Goal: Find specific page/section: Find specific page/section

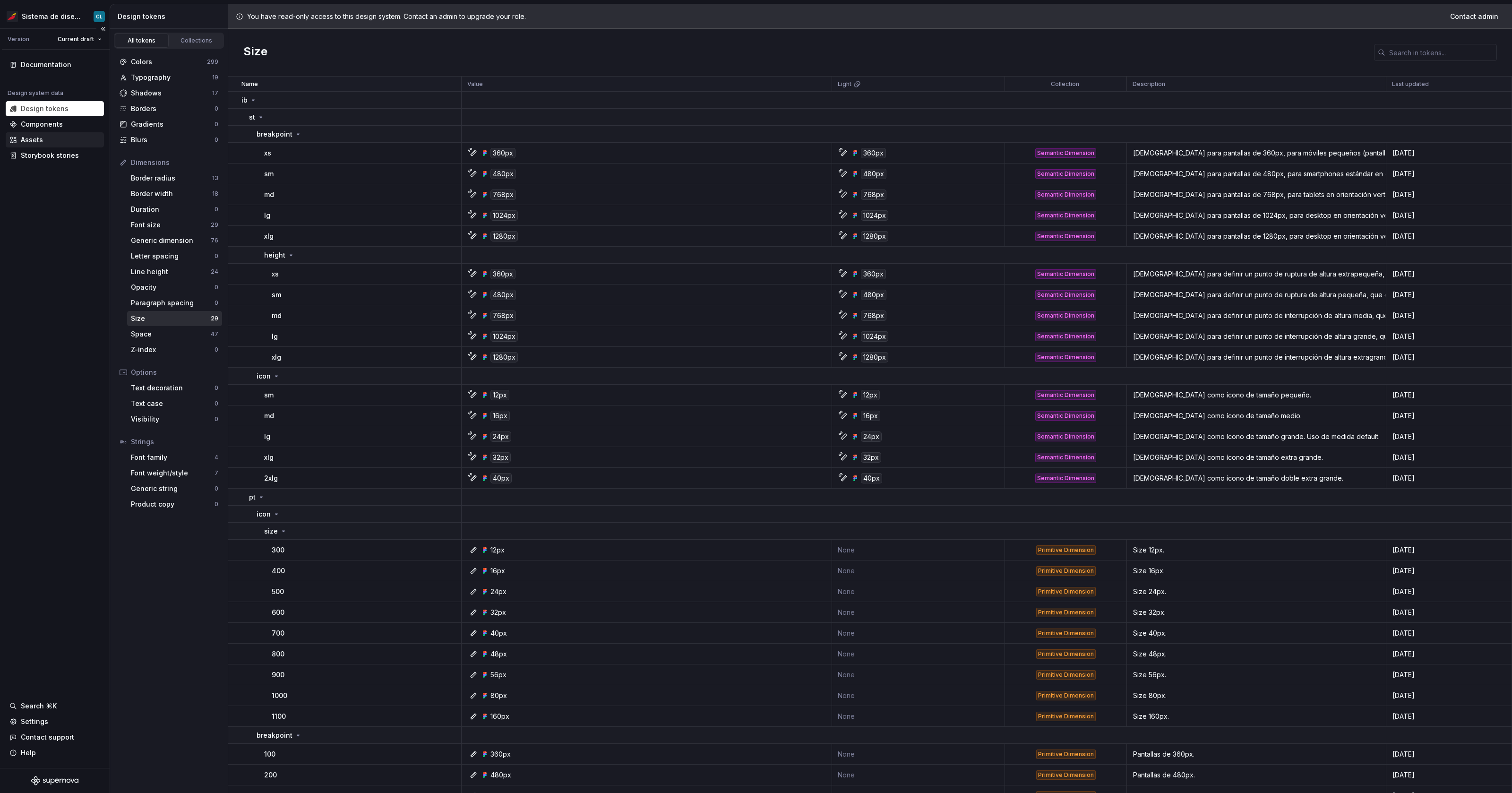
click at [55, 143] on div "Assets" at bounding box center [55, 140] width 91 height 9
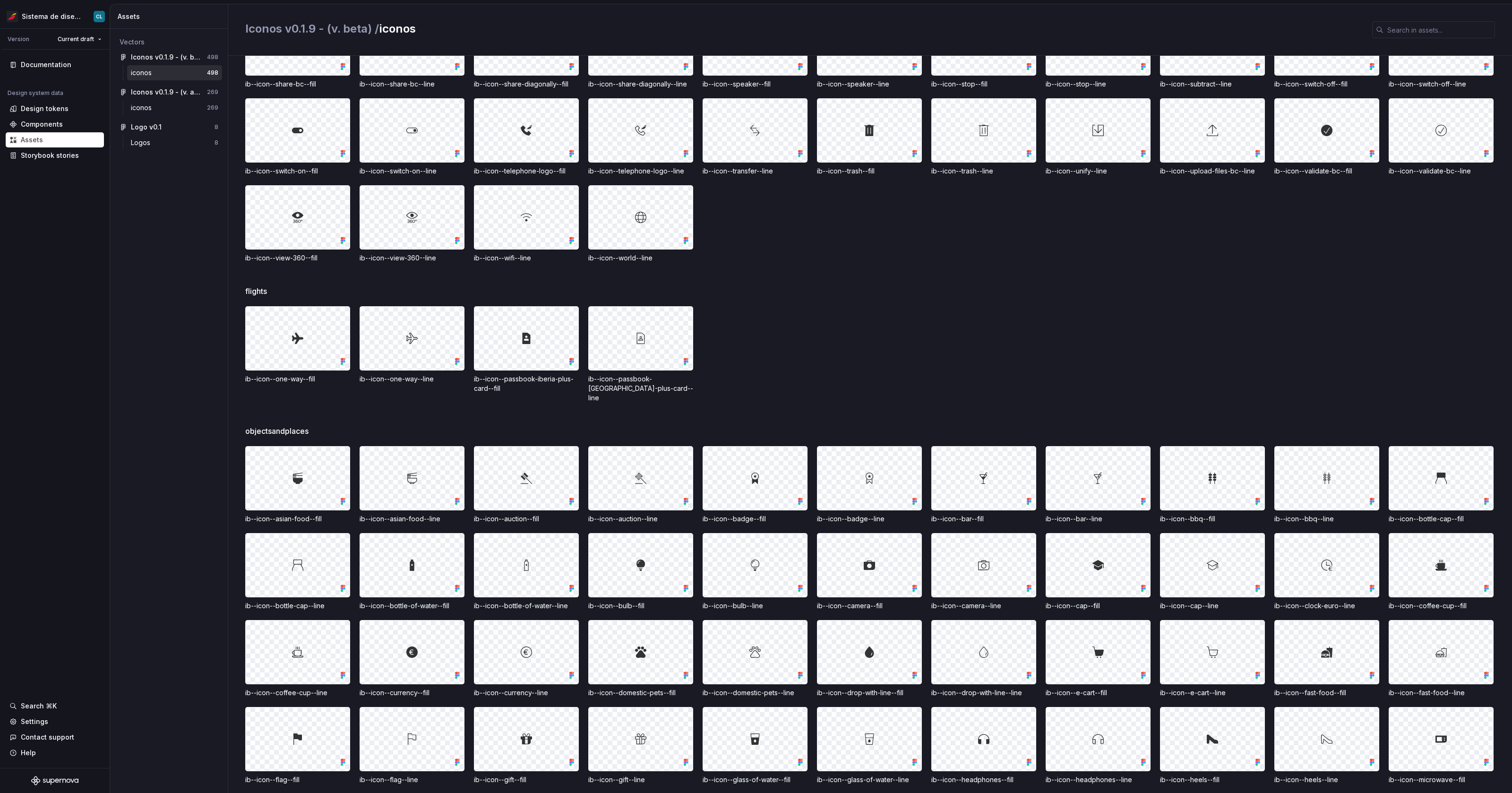
scroll to position [1647, 0]
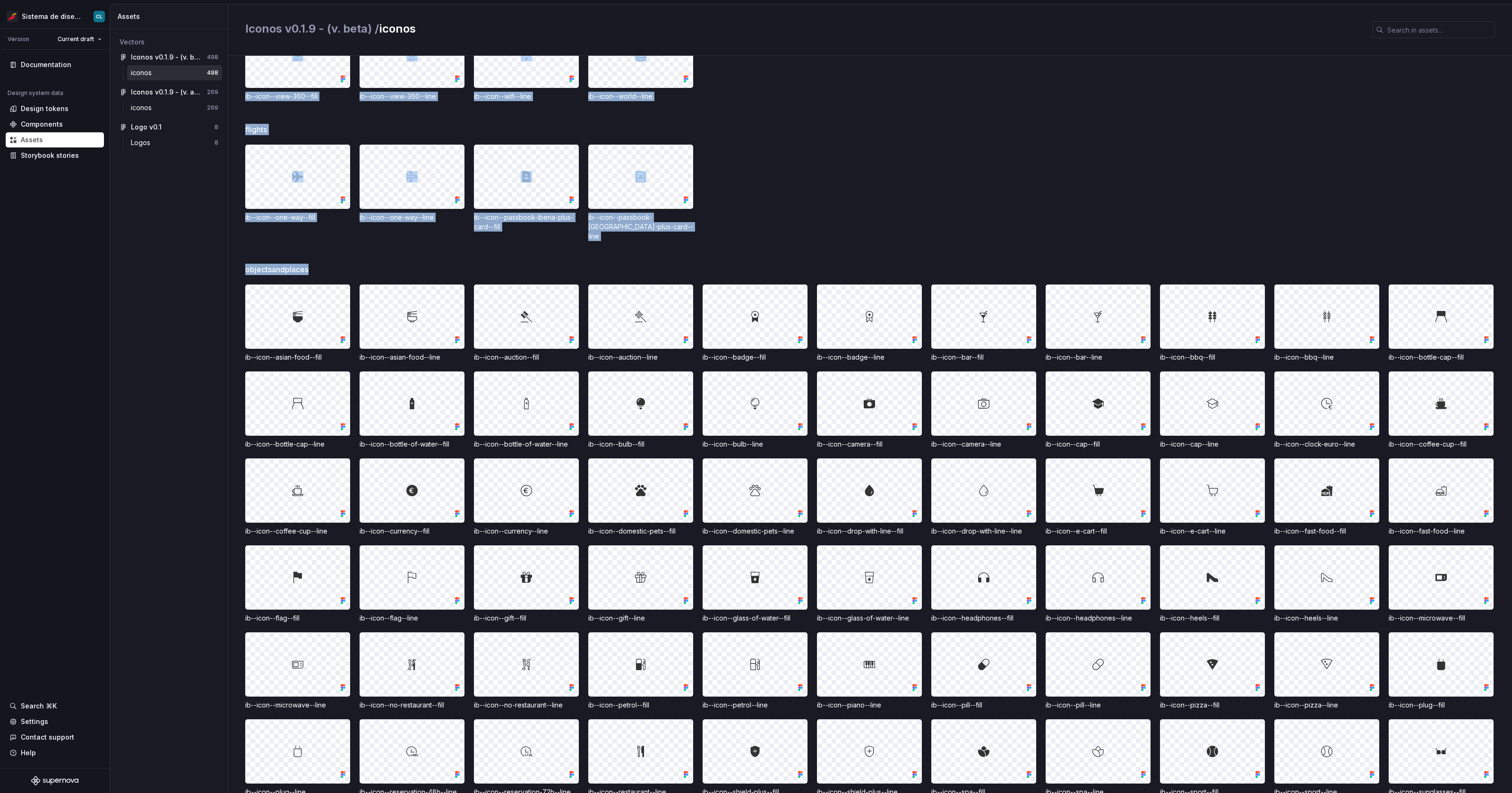
drag, startPoint x: 243, startPoint y: 261, endPoint x: 311, endPoint y: 262, distance: 68.0
click at [311, 262] on div "actions ib--icon--alert--fill ib--icon--alerts--line ib--icon--arrow--cross--li…" at bounding box center [870, 424] width 1284 height 738
click at [310, 264] on div "objectsandplaces" at bounding box center [879, 269] width 1267 height 11
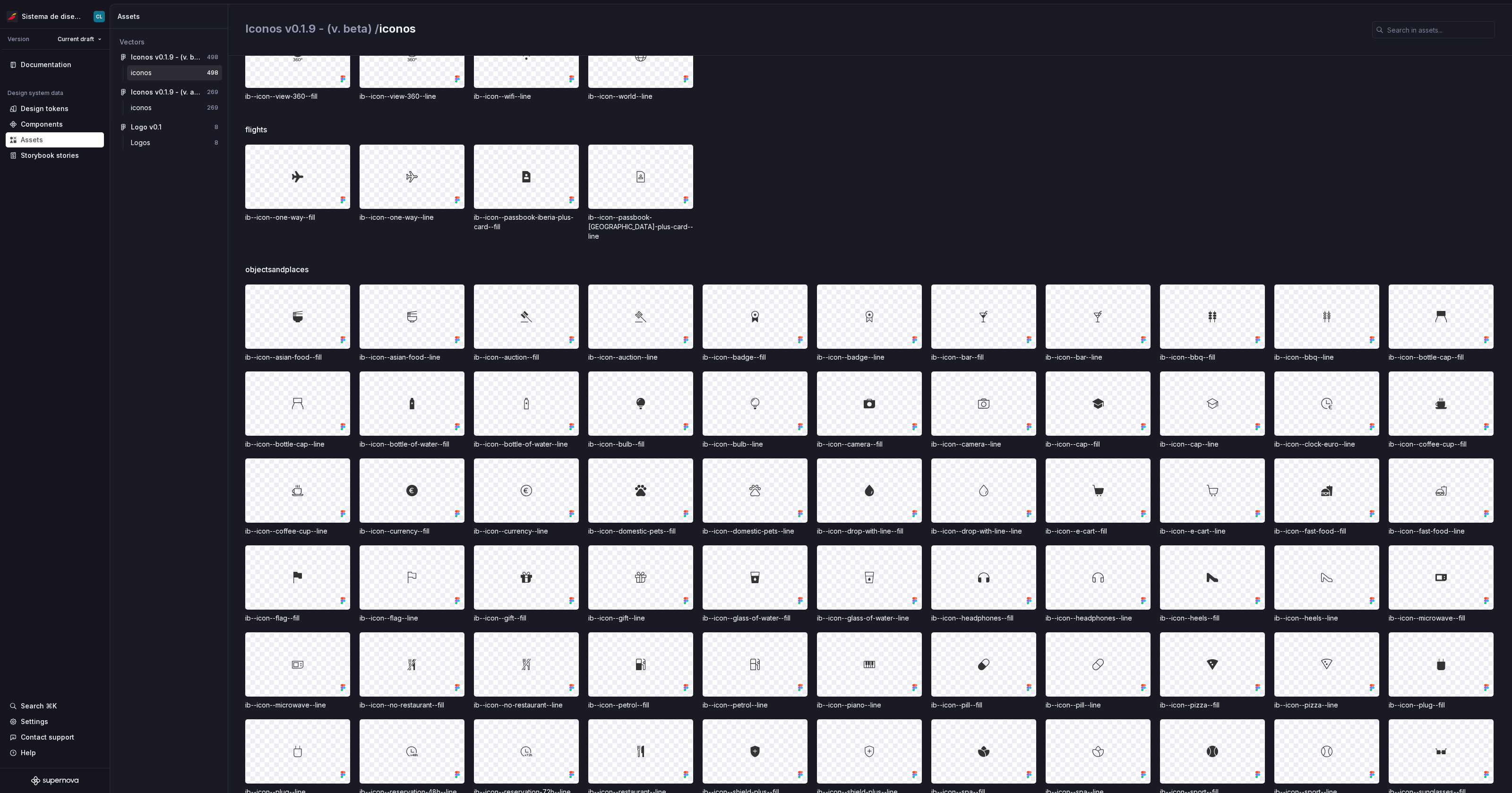
click at [279, 264] on span "objectsandplaces" at bounding box center [277, 269] width 64 height 11
click at [291, 264] on span "objectsandplaces" at bounding box center [277, 269] width 64 height 11
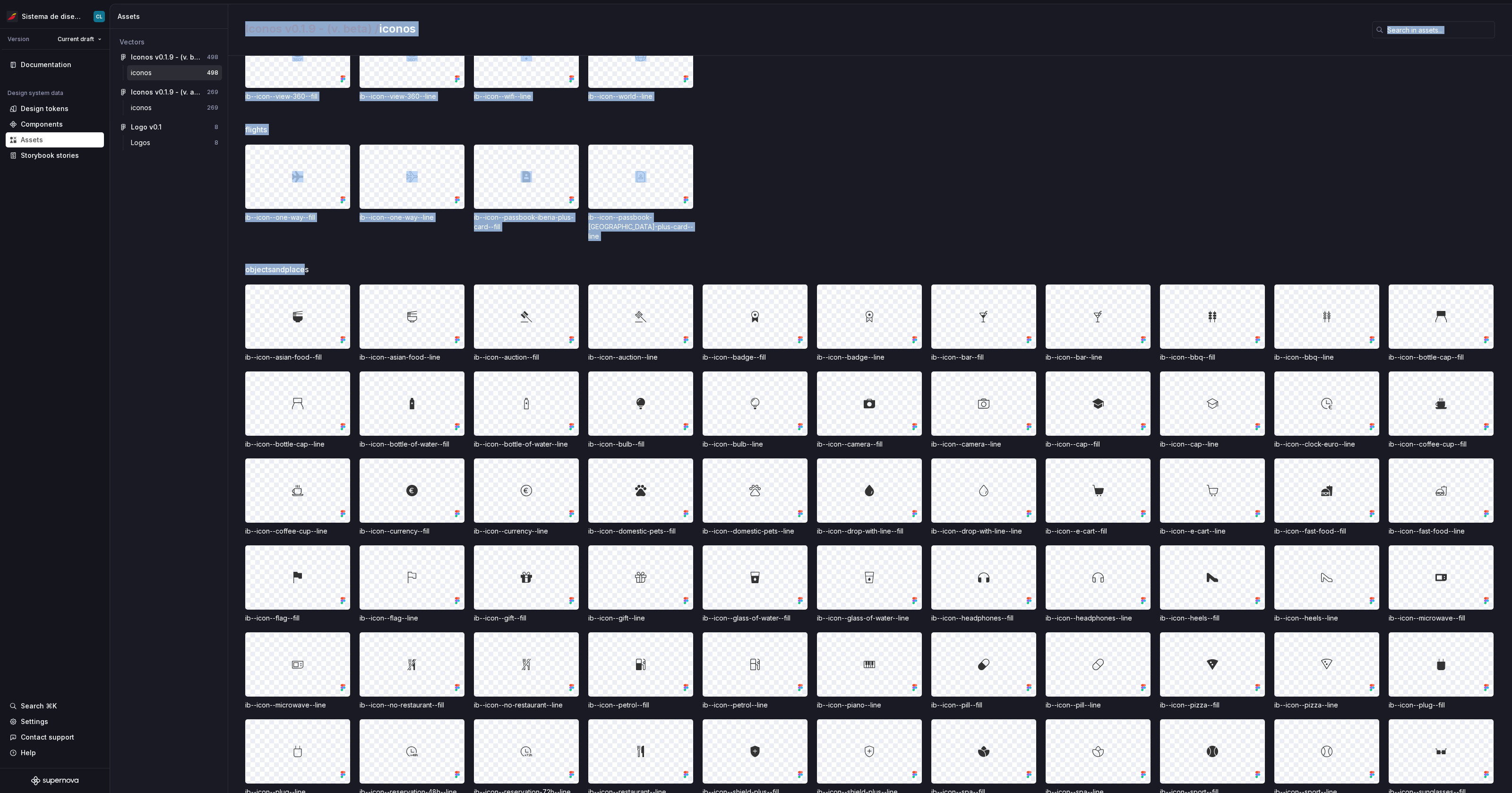
drag, startPoint x: 304, startPoint y: 263, endPoint x: 219, endPoint y: 256, distance: 85.3
click at [219, 256] on div "Assets Vectors Iconos v0.1.9 - (v. beta) 498 iconos 498 Iconos v0.1.9 - (v. act…" at bounding box center [811, 399] width 1402 height 789
click at [292, 264] on span "objectsandplaces" at bounding box center [277, 269] width 64 height 11
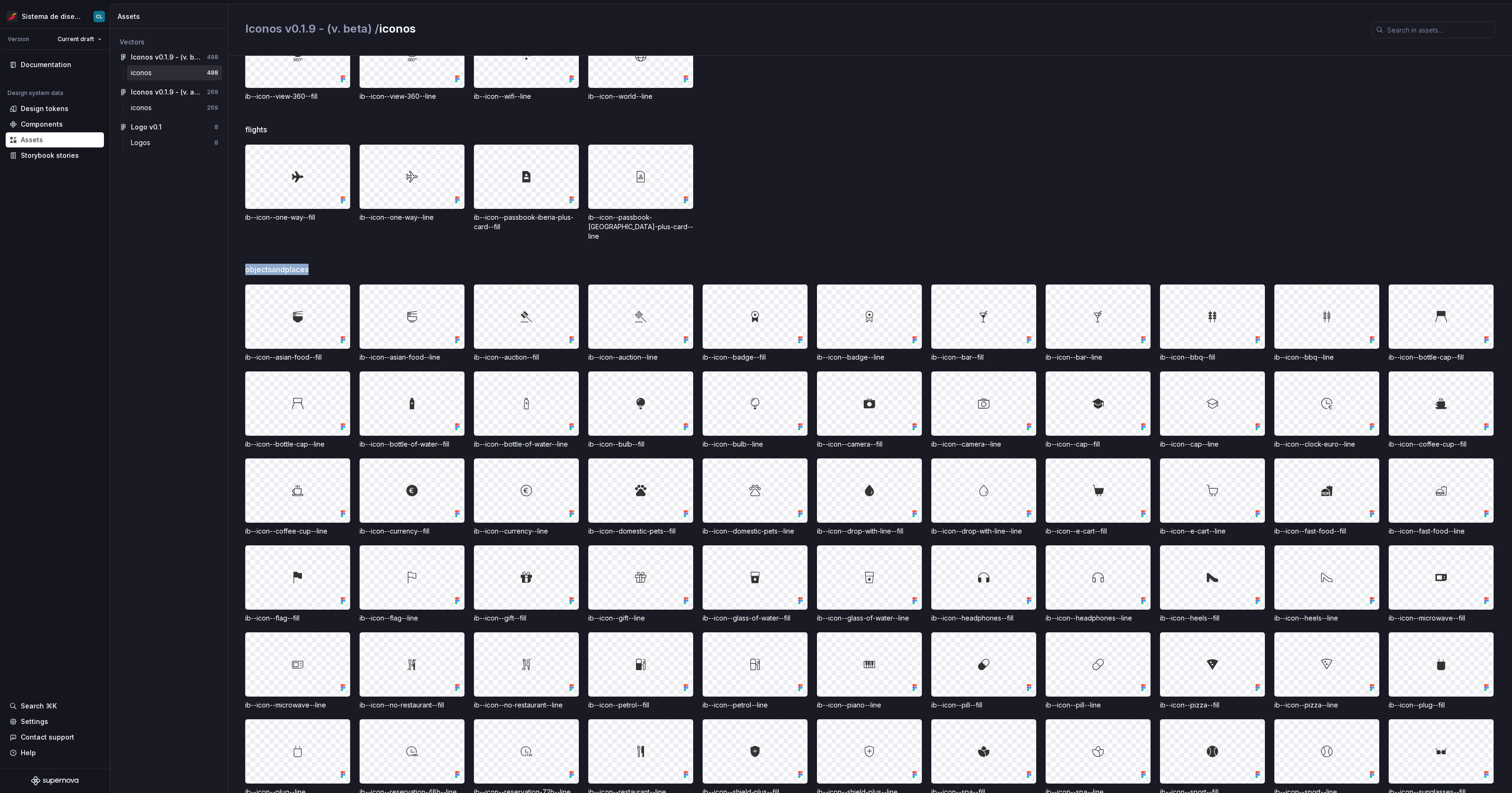
click at [292, 264] on span "objectsandplaces" at bounding box center [277, 269] width 64 height 11
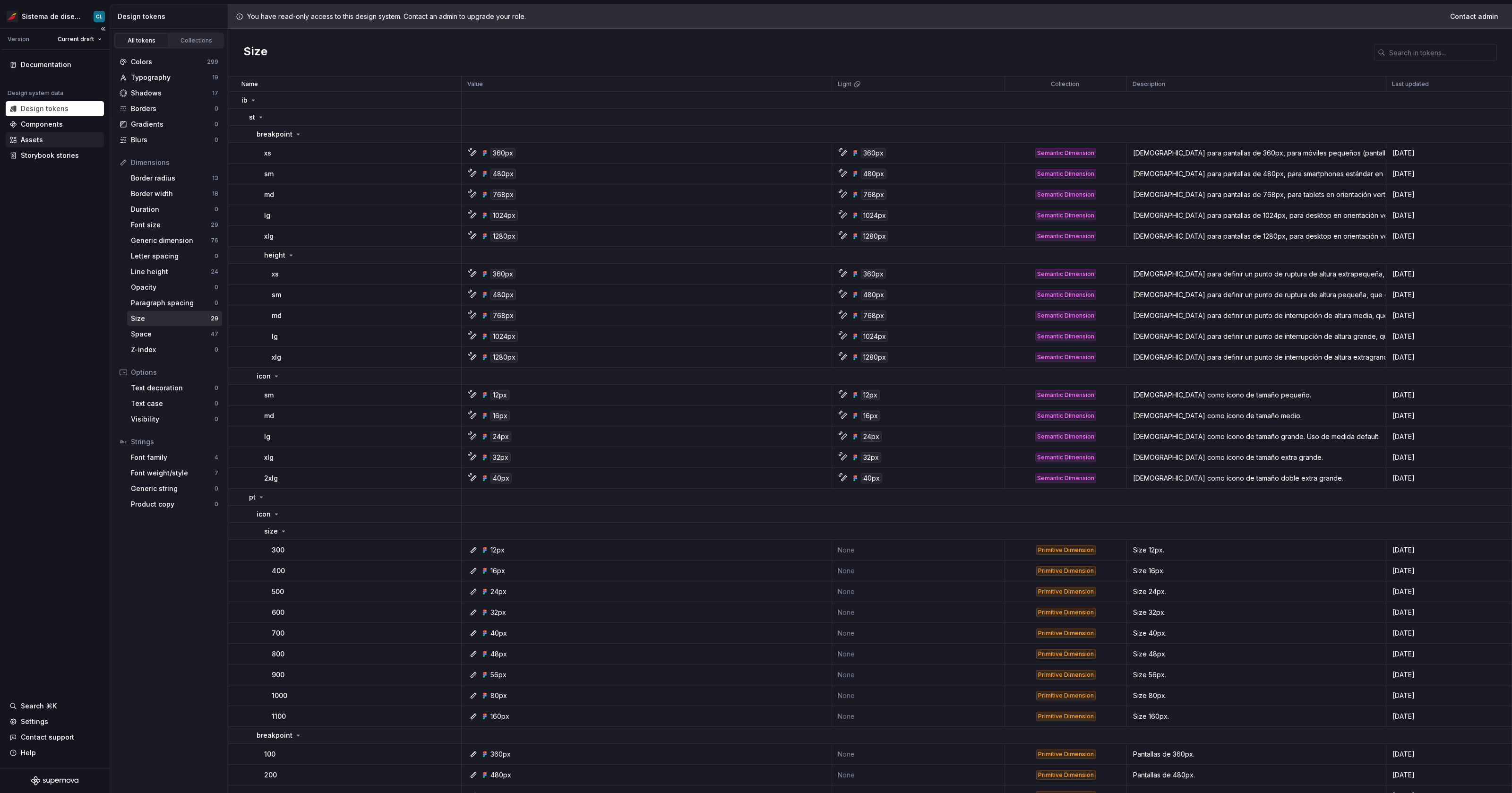
click at [49, 134] on div "Assets" at bounding box center [55, 140] width 98 height 15
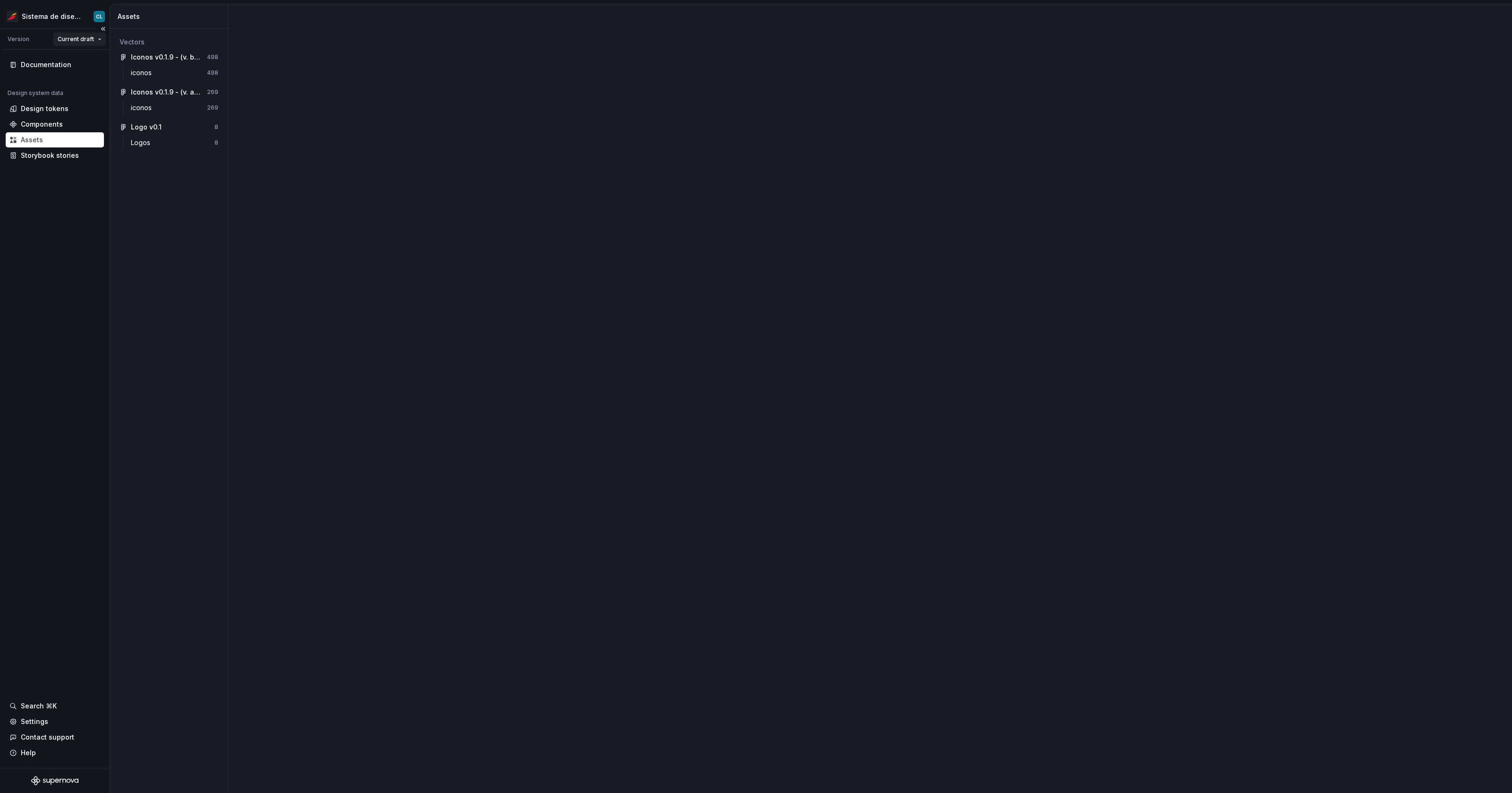
click at [78, 41] on html "Sistema de diseño Iberia CL Version Current draft Documentation Design system d…" at bounding box center [756, 396] width 1512 height 793
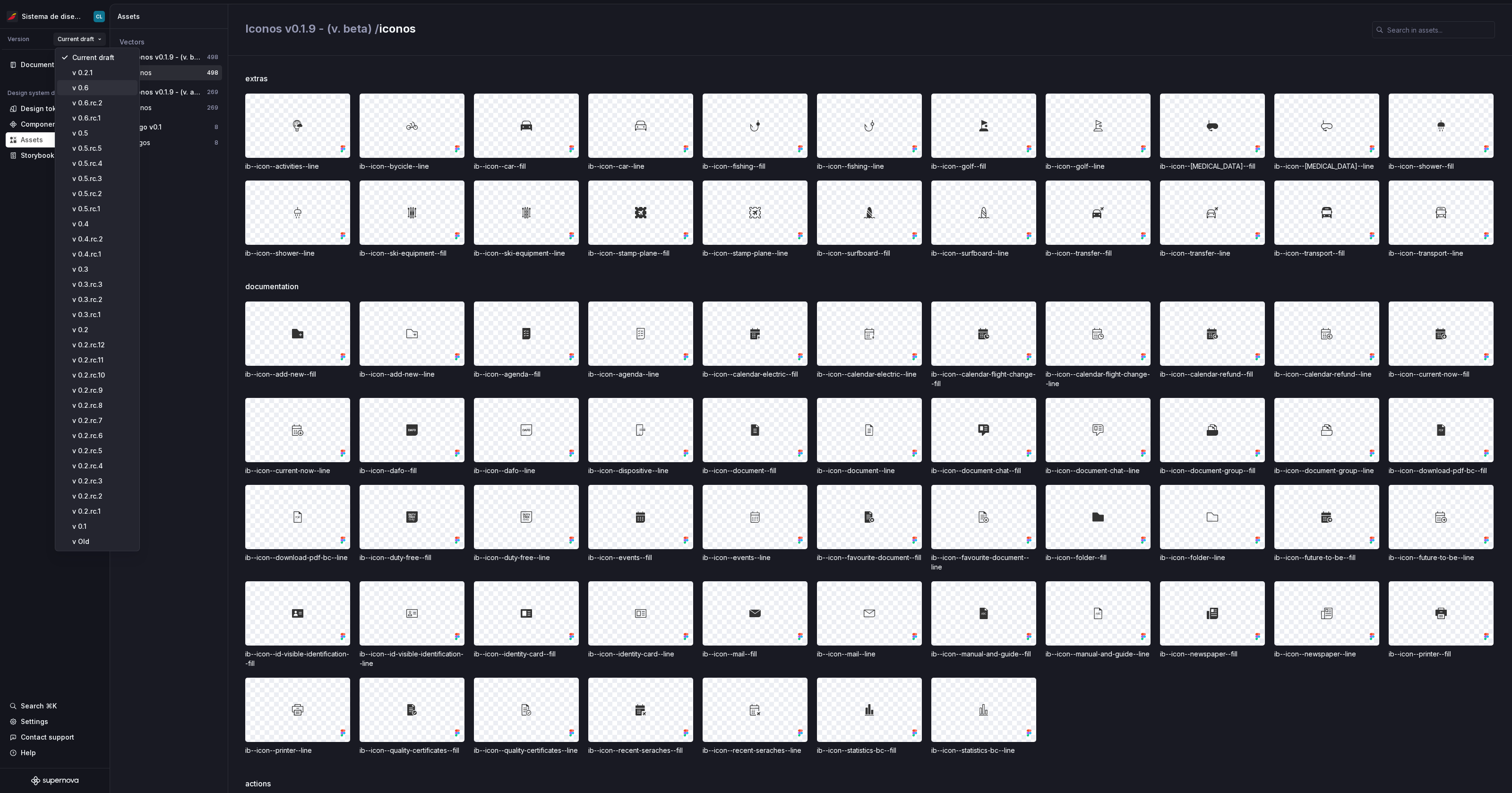
click at [100, 93] on div "v 0.6" at bounding box center [97, 88] width 80 height 15
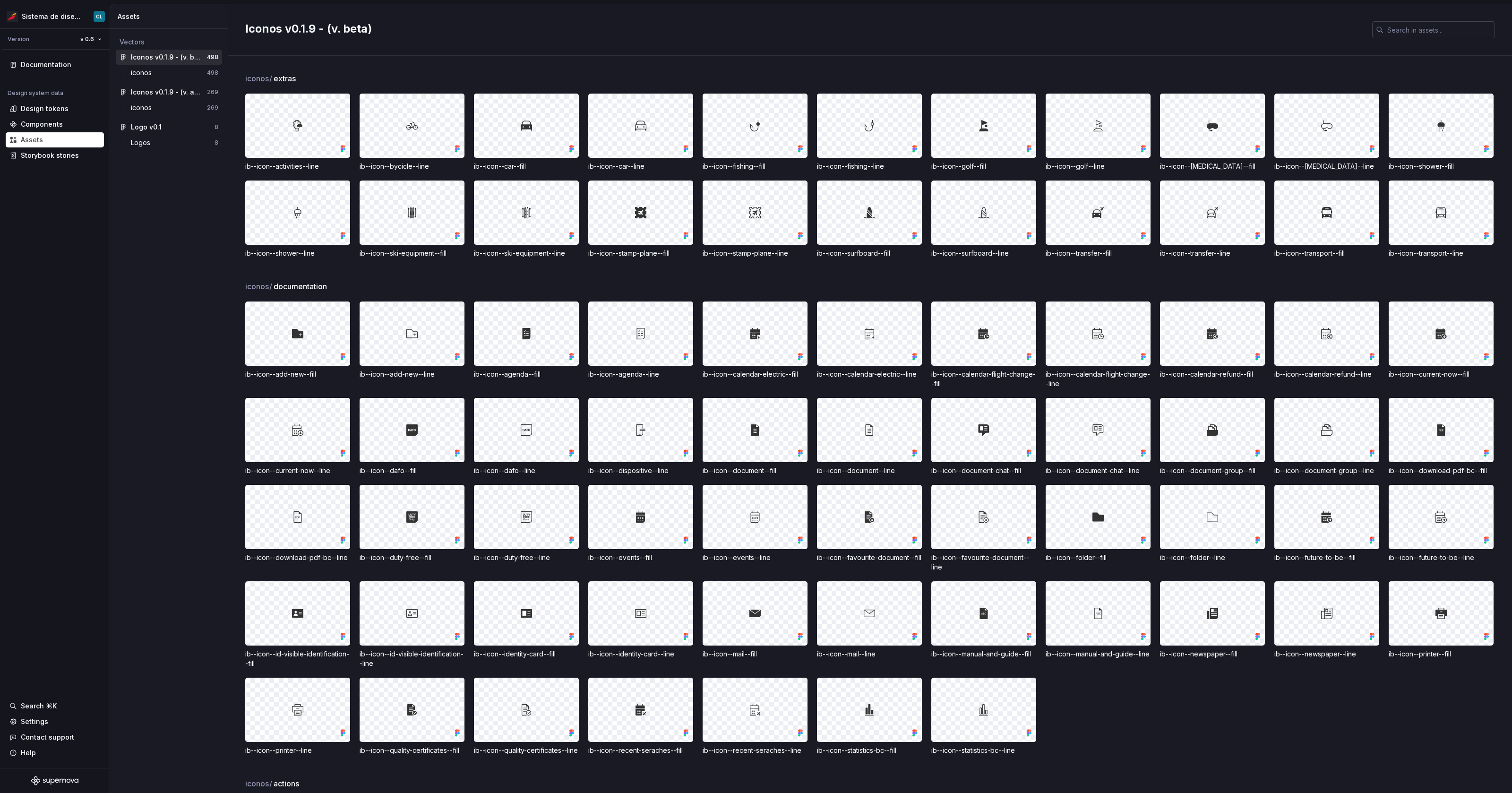
click at [1387, 26] on input "text" at bounding box center [1439, 29] width 112 height 17
paste input "ib--icon--pass-hidden--fill"
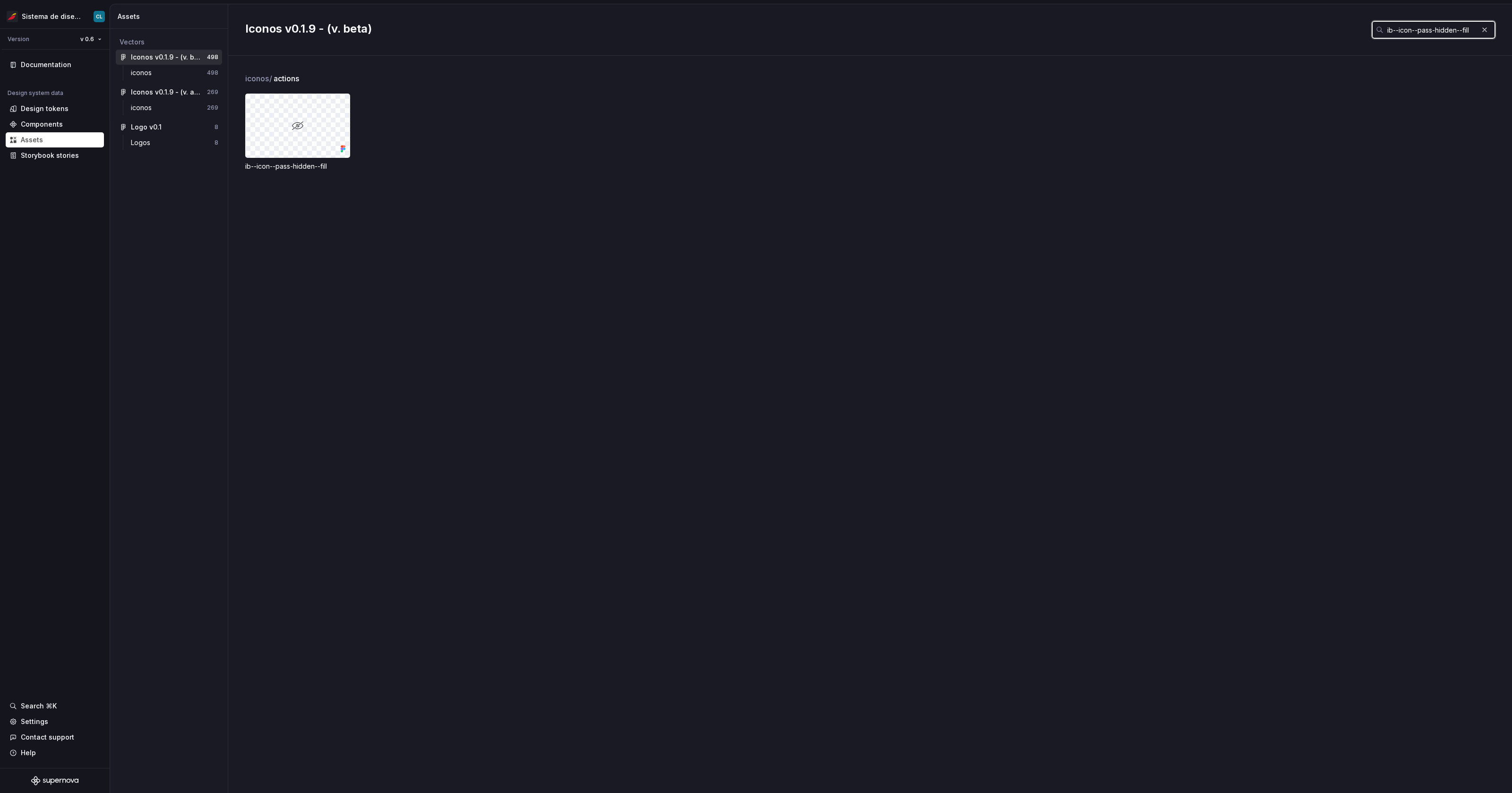
type input "ib--icon--pass-hidden--fill"
click at [306, 128] on div at bounding box center [297, 126] width 104 height 64
click at [297, 130] on div at bounding box center [297, 126] width 104 height 64
drag, startPoint x: 294, startPoint y: 128, endPoint x: 0, endPoint y: 351, distance: 369.0
